Goal: Navigation & Orientation: Go to known website

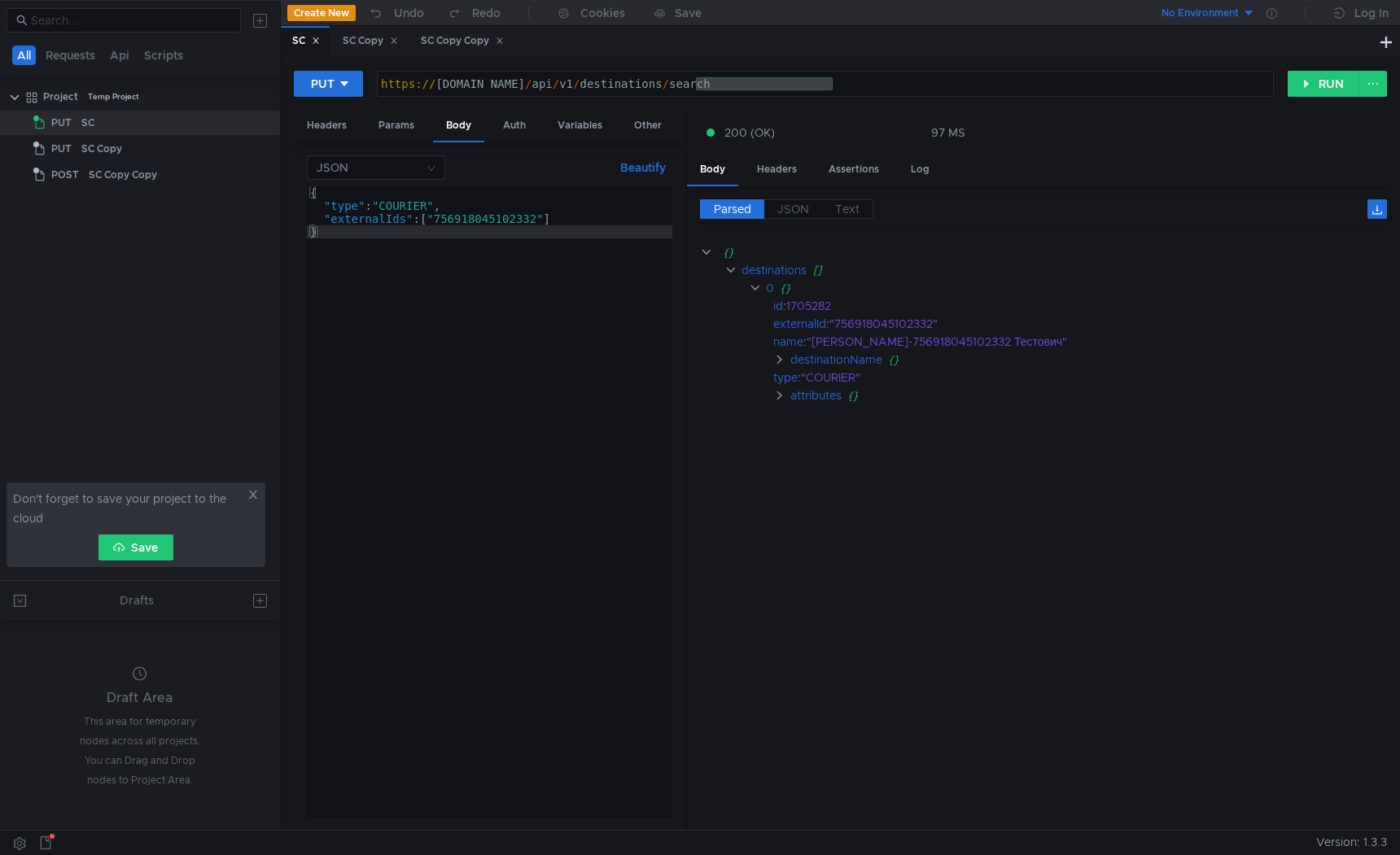
scroll to position [0, 19]
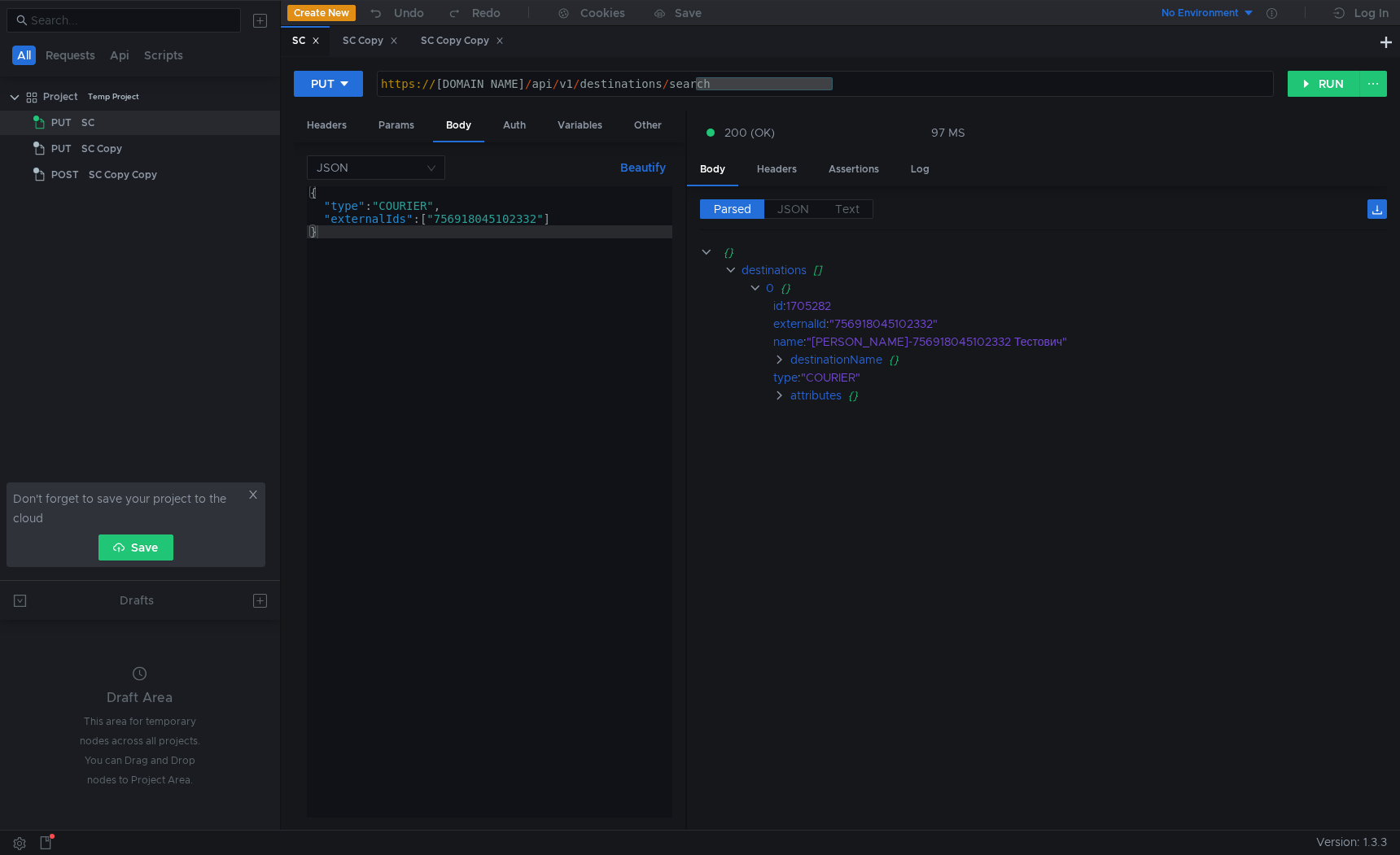
scroll to position [0, 19]
